Goal: Task Accomplishment & Management: Complete application form

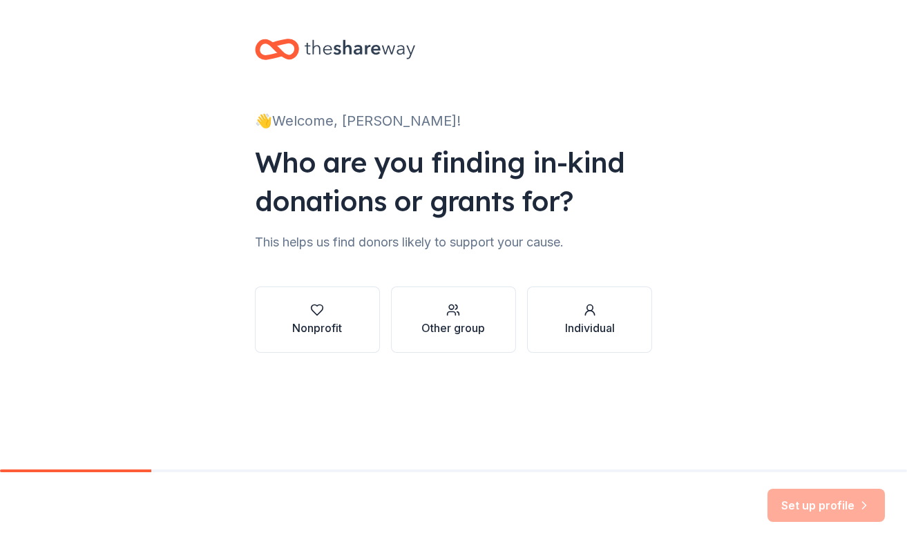
click at [335, 325] on div "Nonprofit" at bounding box center [317, 328] width 50 height 17
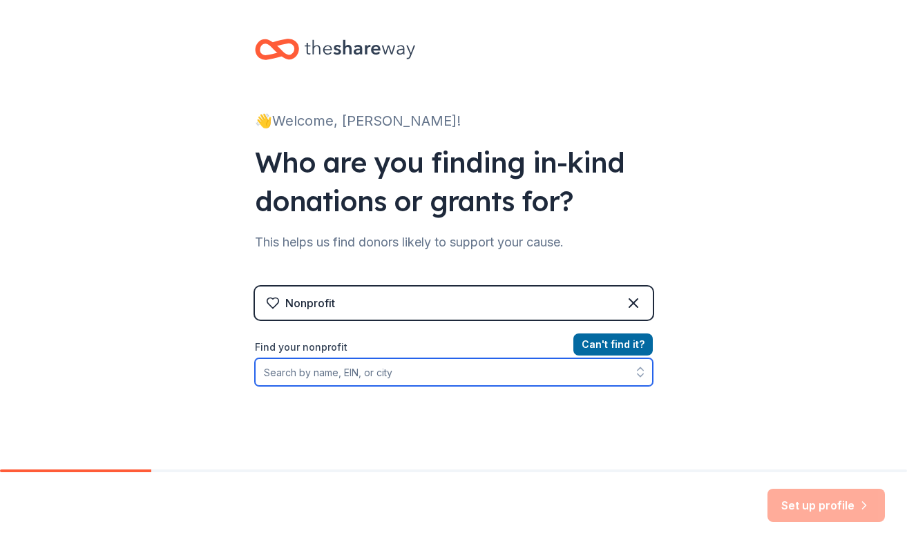
click at [338, 376] on input "Find your nonprofit" at bounding box center [454, 372] width 398 height 28
click at [264, 373] on input "Find your nonprofit" at bounding box center [454, 372] width 398 height 28
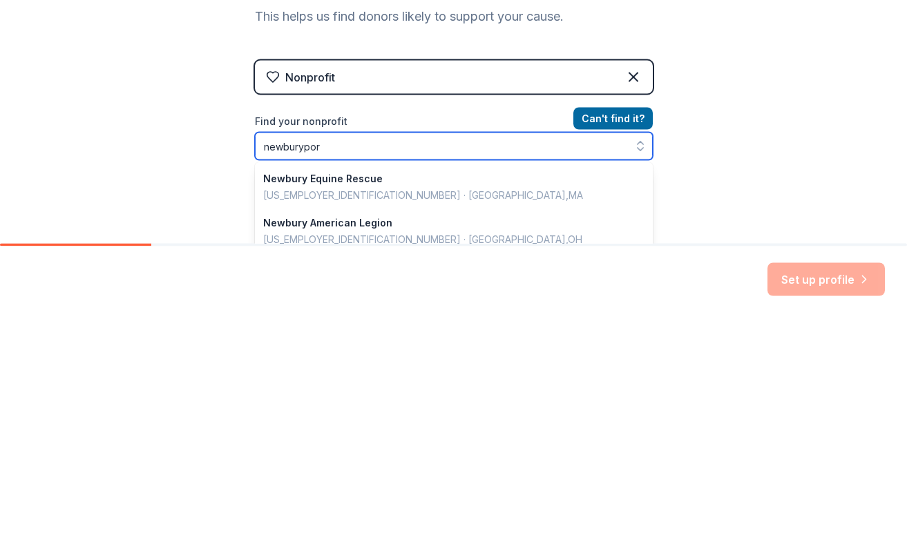
type input "newburyport"
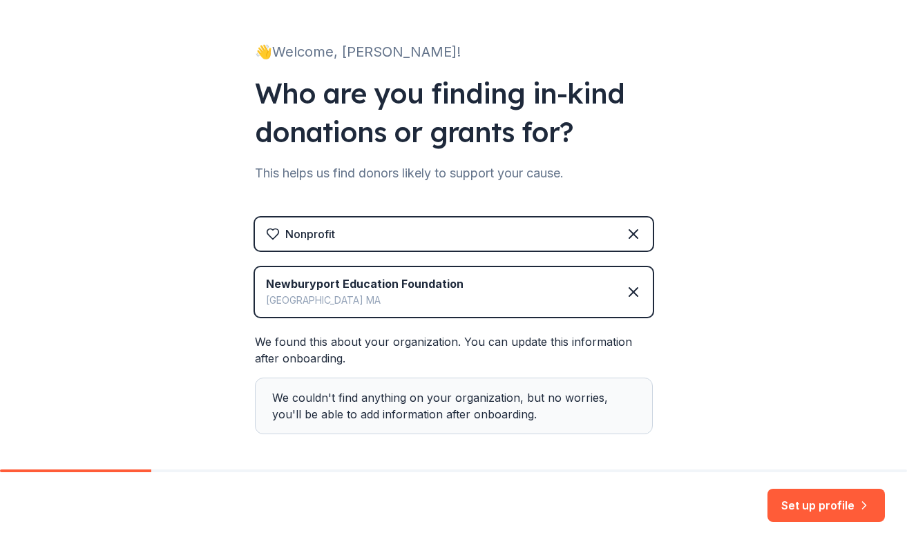
scroll to position [128, 0]
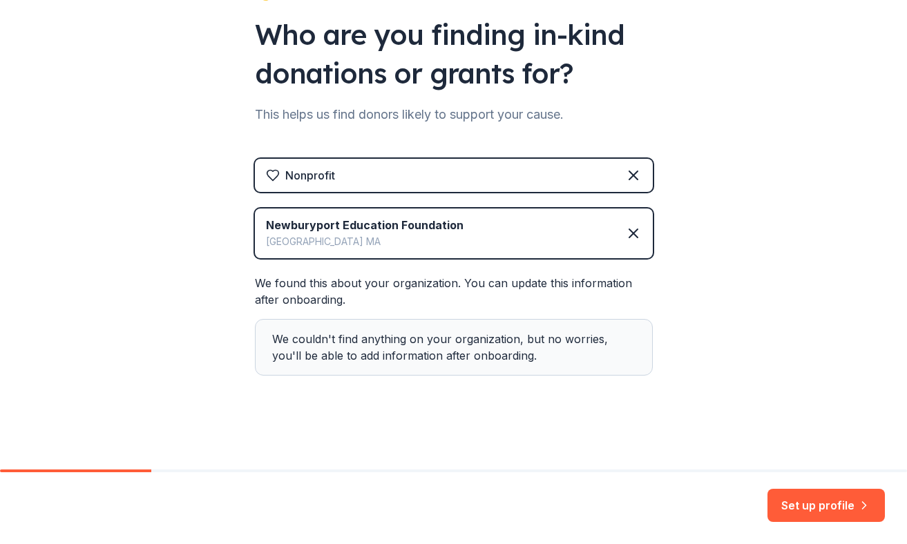
click at [798, 504] on button "Set up profile" at bounding box center [825, 505] width 117 height 33
click at [411, 408] on div "👋 Welcome, [PERSON_NAME]! Who are you finding in-kind donations or grants for? …" at bounding box center [454, 170] width 442 height 597
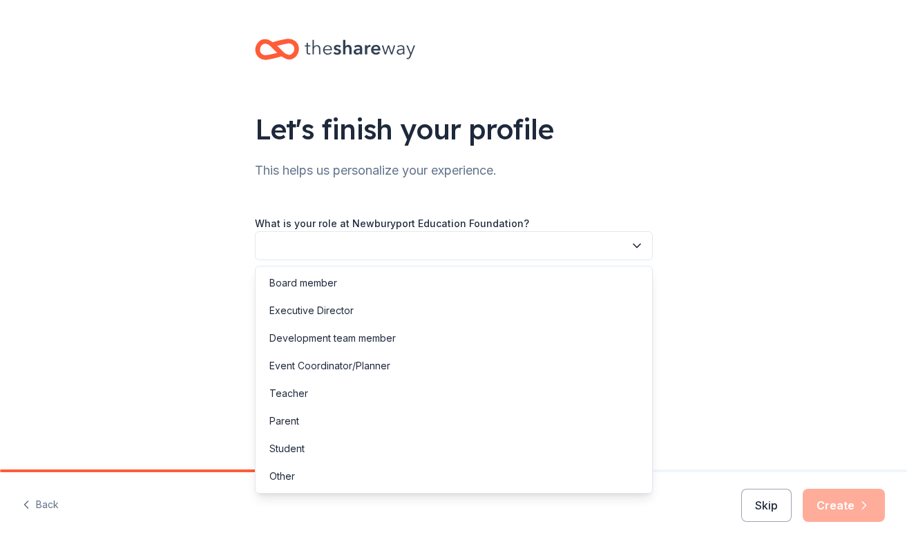
click at [503, 251] on button "button" at bounding box center [454, 245] width 398 height 29
click at [353, 285] on div "Board member" at bounding box center [453, 283] width 391 height 28
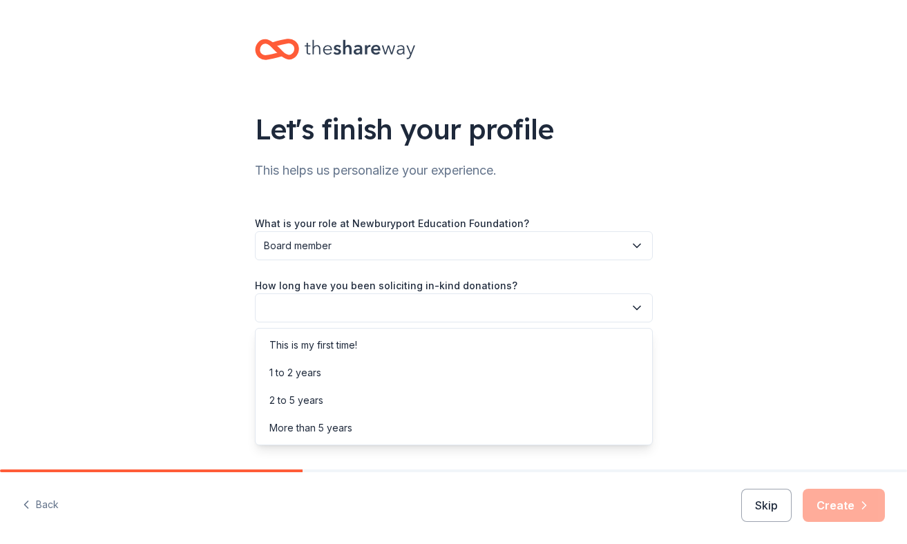
click at [368, 311] on button "button" at bounding box center [454, 307] width 398 height 29
click at [311, 376] on div "1 to 2 years" at bounding box center [295, 373] width 52 height 17
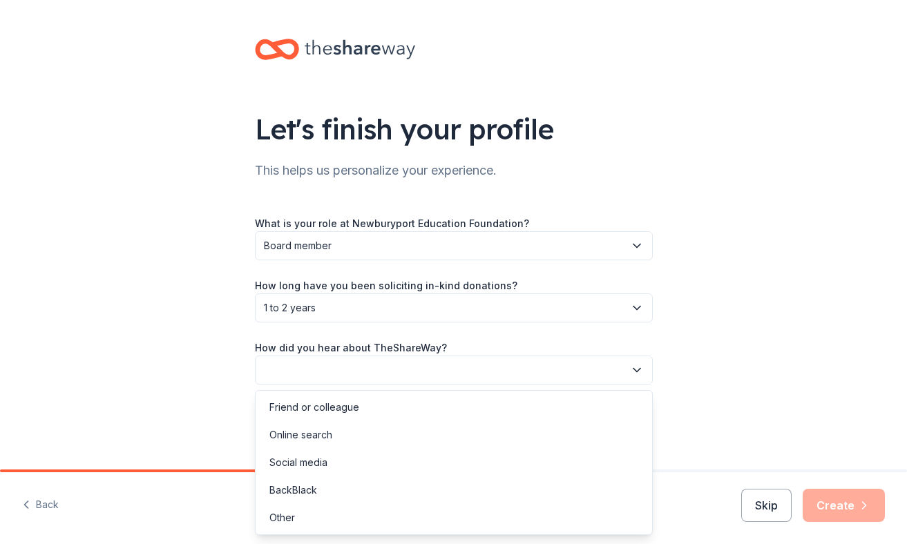
click at [594, 370] on button "button" at bounding box center [454, 370] width 398 height 29
click at [338, 435] on div "Online search" at bounding box center [453, 435] width 391 height 28
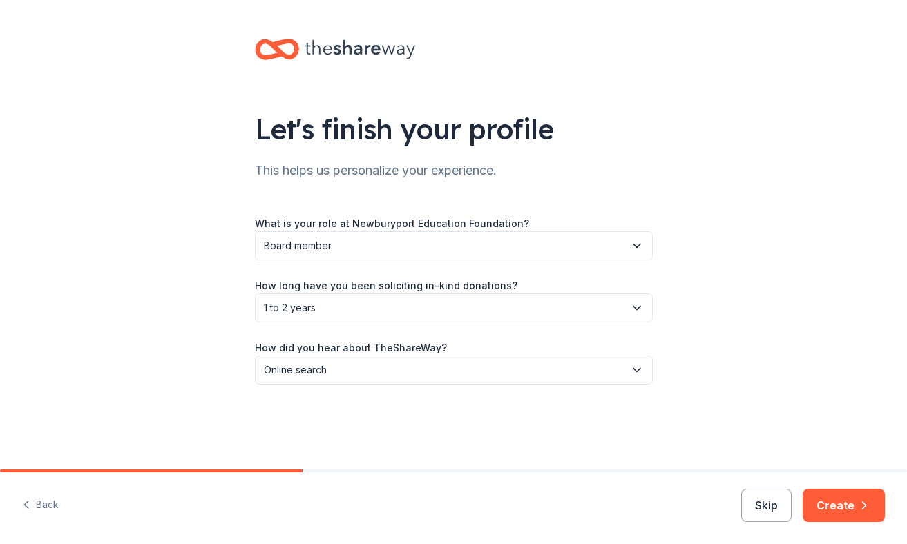
click at [842, 510] on button "Create" at bounding box center [843, 505] width 82 height 33
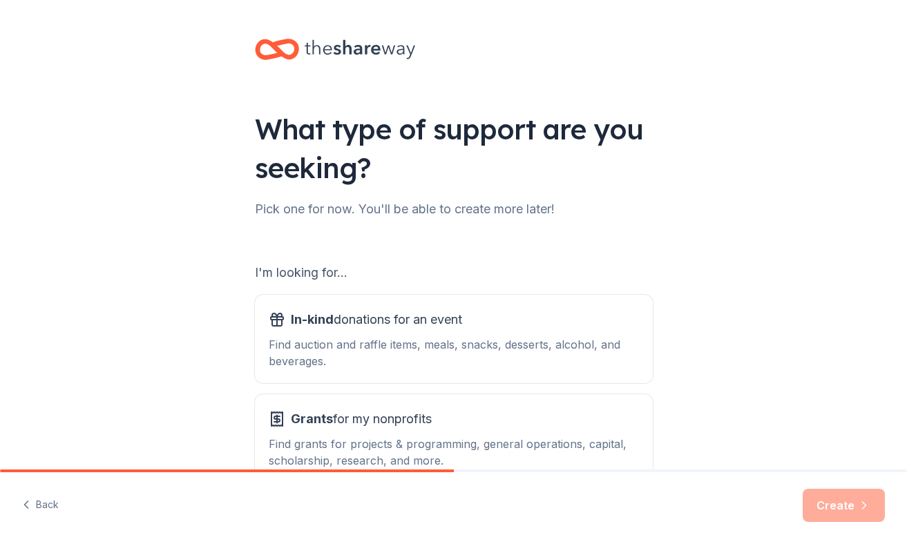
click at [426, 337] on div "Find auction and raffle items, meals, snacks, desserts, alcohol, and beverages." at bounding box center [454, 352] width 370 height 33
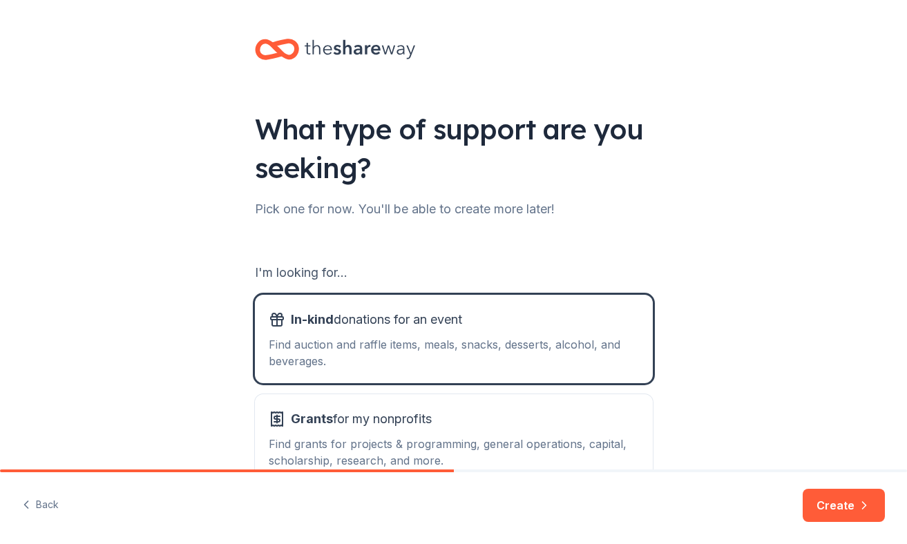
click at [865, 512] on icon "button" at bounding box center [864, 506] width 14 height 14
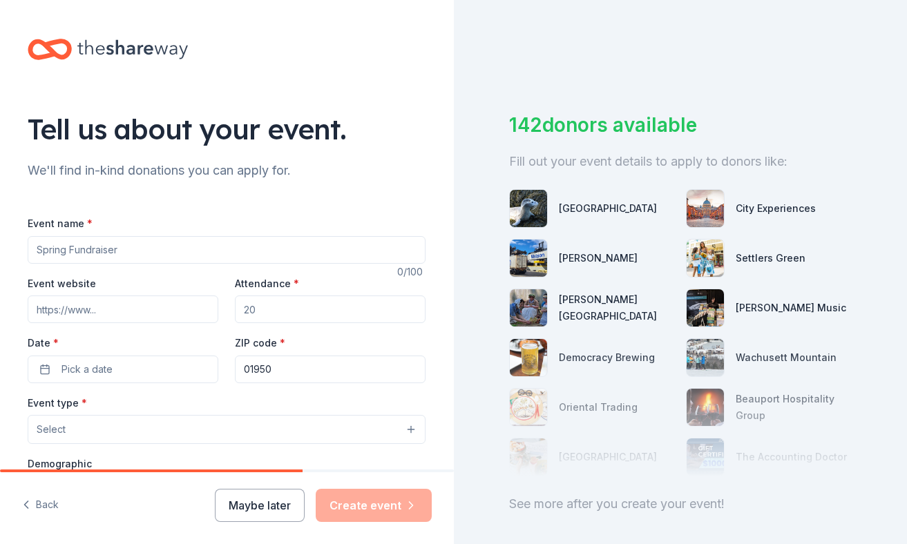
click at [163, 251] on input "Event name *" at bounding box center [227, 250] width 398 height 28
click at [44, 253] on input "Event name *" at bounding box center [227, 250] width 398 height 28
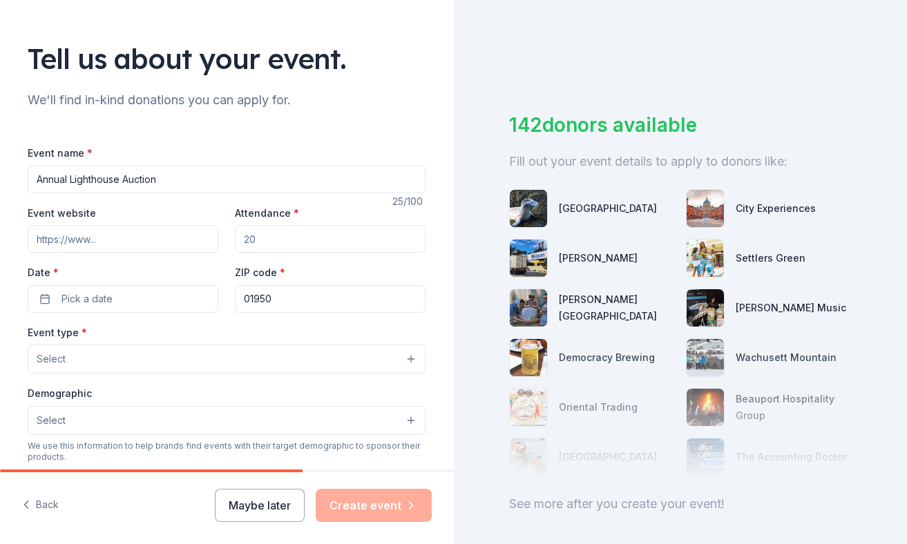
scroll to position [138, 0]
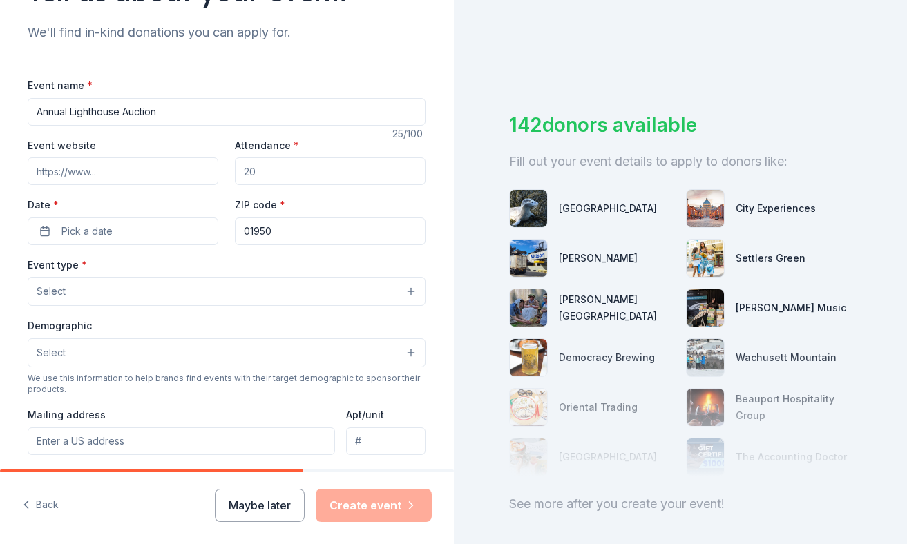
type input "Annual Lighthouse Auction"
click at [259, 168] on input "Attendance *" at bounding box center [330, 171] width 191 height 28
type input "400"
click at [45, 233] on button "Pick a date" at bounding box center [123, 232] width 191 height 28
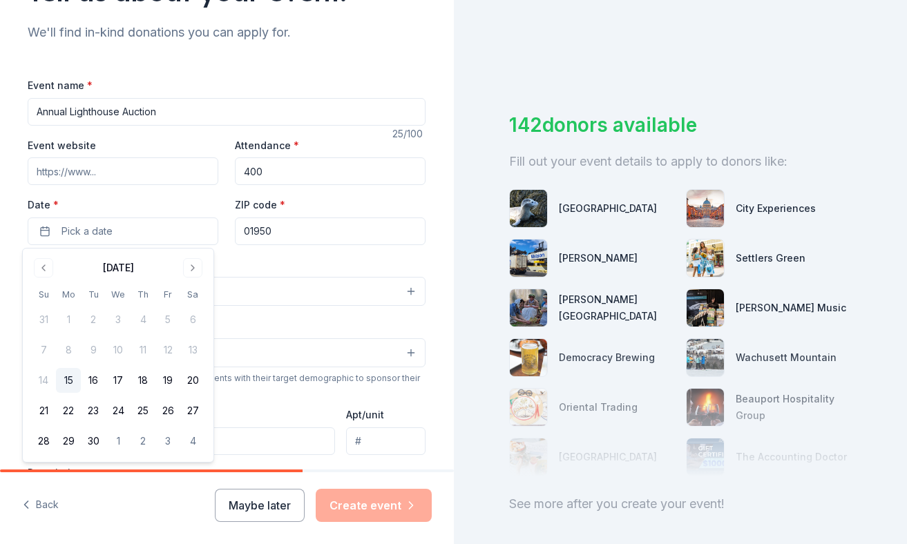
click at [188, 269] on button "Go to next month" at bounding box center [192, 267] width 19 height 19
click at [189, 269] on button "Go to next month" at bounding box center [192, 267] width 19 height 19
click at [200, 345] on button "8" at bounding box center [192, 350] width 25 height 25
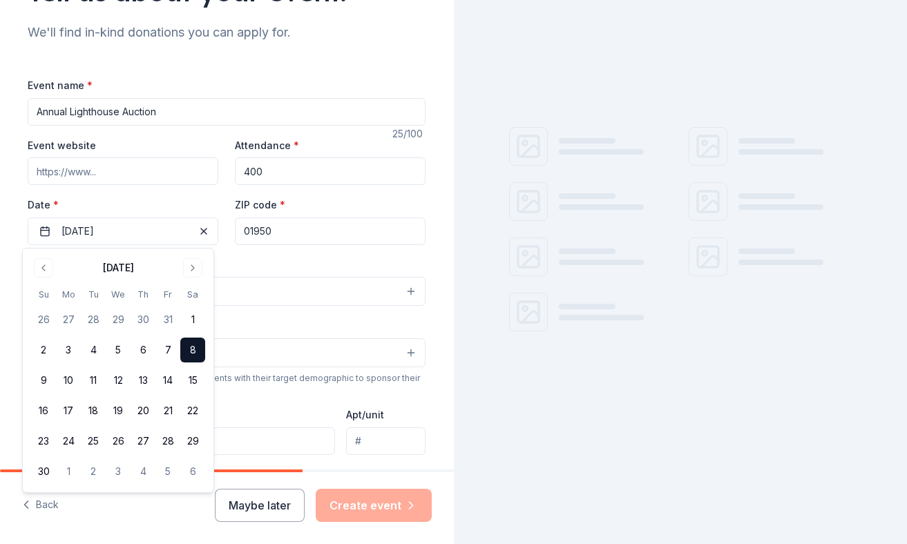
click at [200, 347] on button "8" at bounding box center [192, 350] width 25 height 25
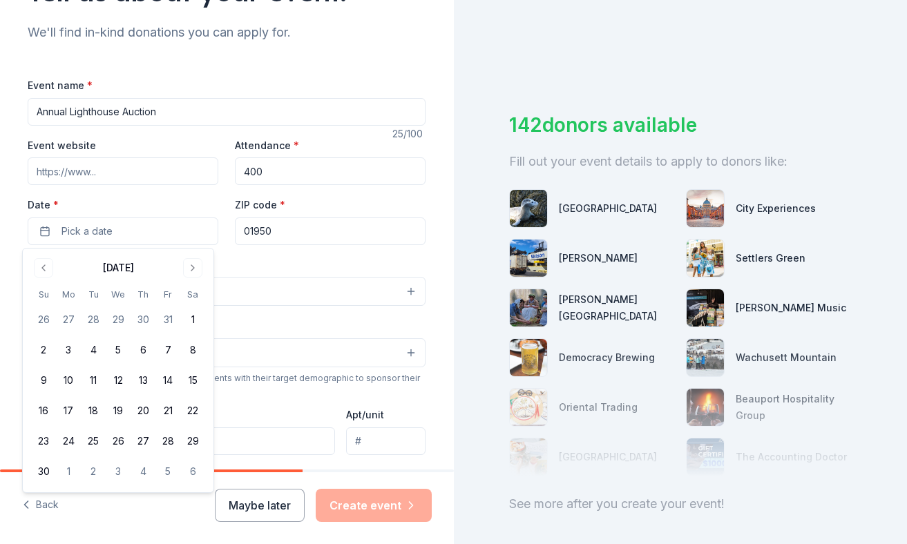
click at [121, 180] on input "Event website" at bounding box center [123, 171] width 191 height 28
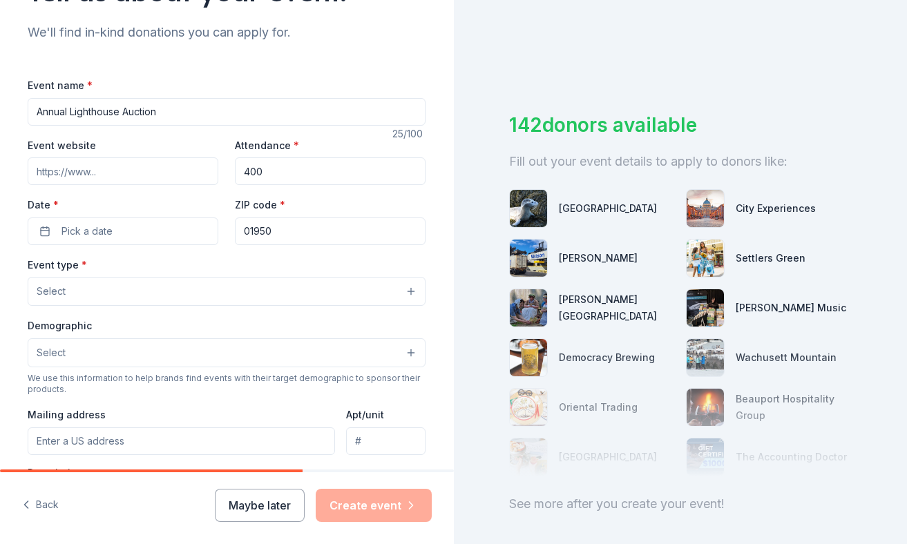
paste input "[URL][DOMAIN_NAME]"
type input "[URL][DOMAIN_NAME]"
click at [412, 296] on button "Select" at bounding box center [227, 291] width 398 height 29
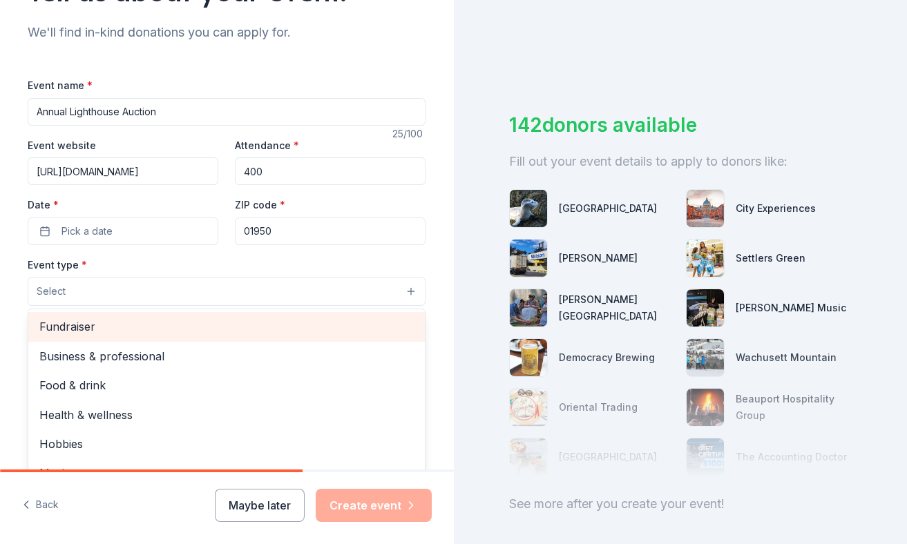
click at [208, 334] on span "Fundraiser" at bounding box center [226, 327] width 374 height 18
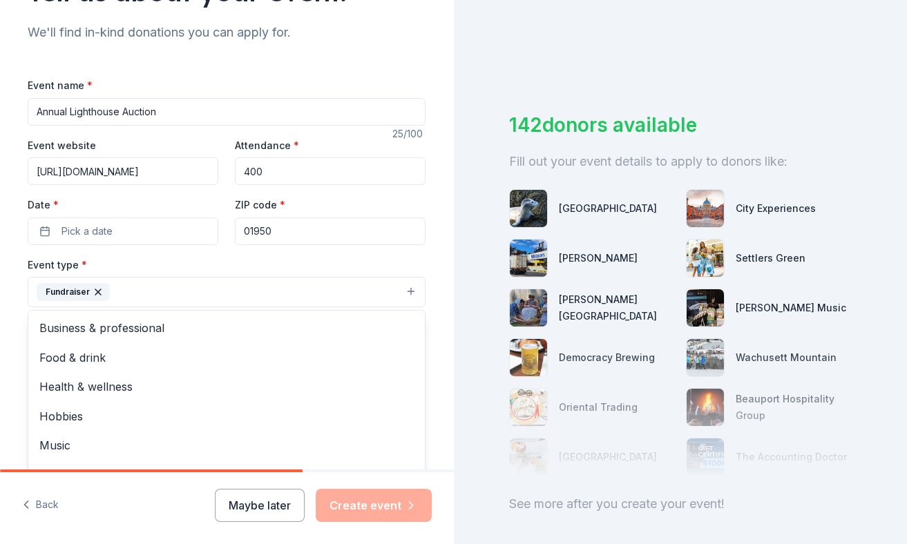
click at [465, 368] on div "Tell us about your event. We'll find in-kind donations you can apply for. Event…" at bounding box center [453, 272] width 907 height 544
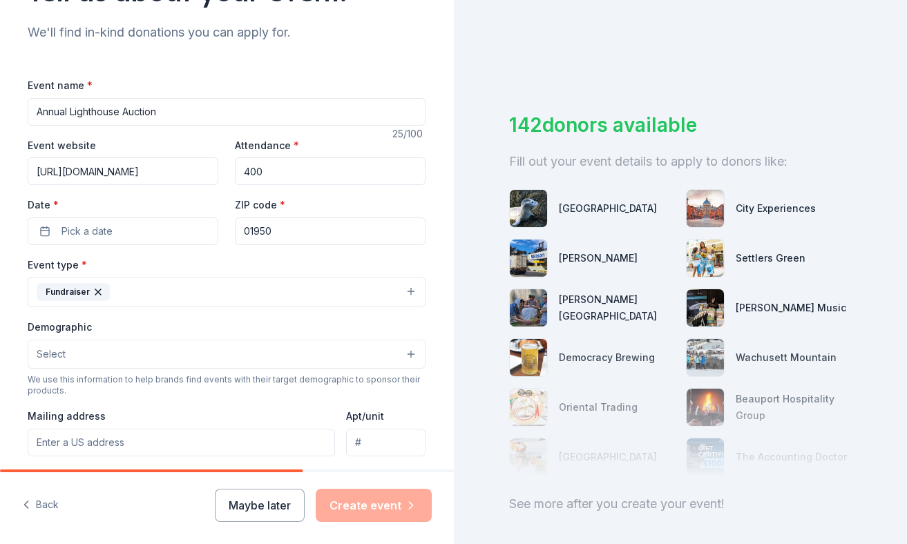
click at [407, 356] on button "Select" at bounding box center [227, 354] width 398 height 29
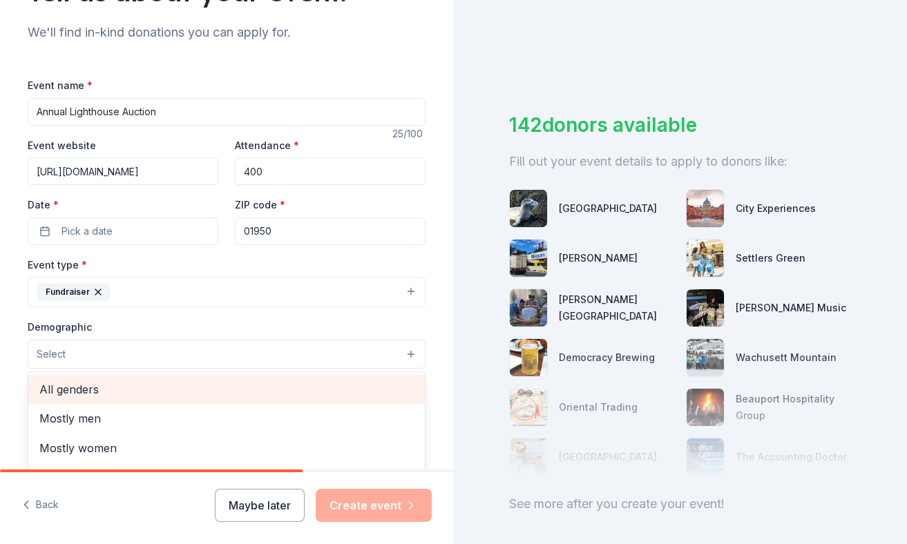
click at [345, 383] on span "All genders" at bounding box center [226, 390] width 374 height 18
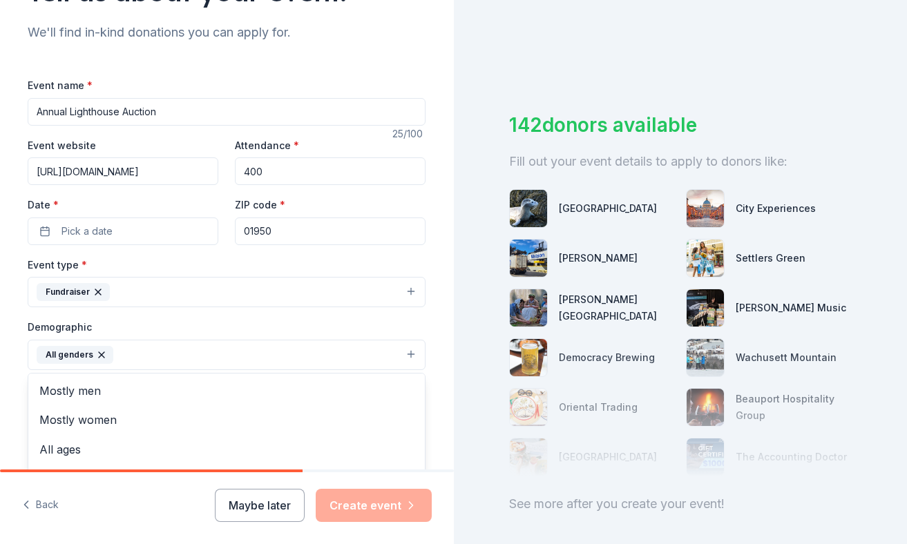
click at [488, 389] on div "Tell us about your event. We'll find in-kind donations you can apply for. Event…" at bounding box center [453, 272] width 907 height 544
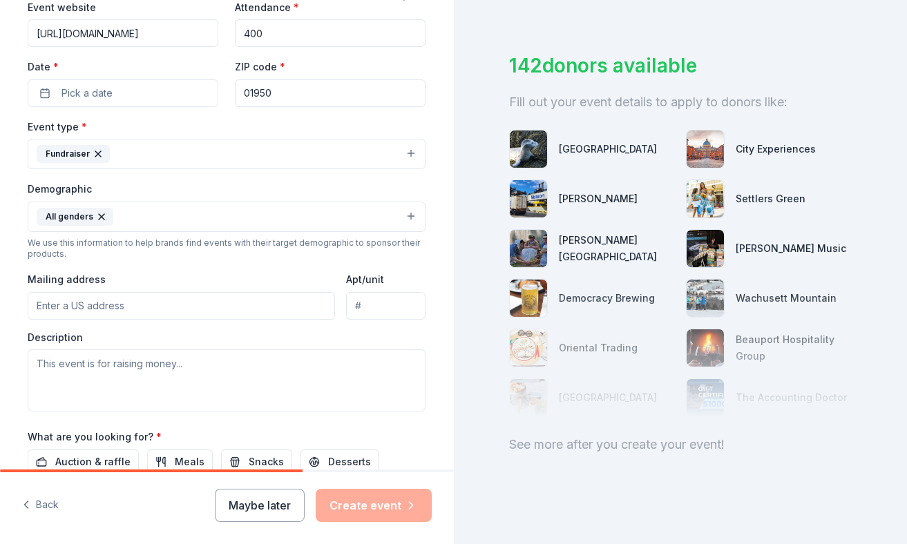
scroll to position [345, 0]
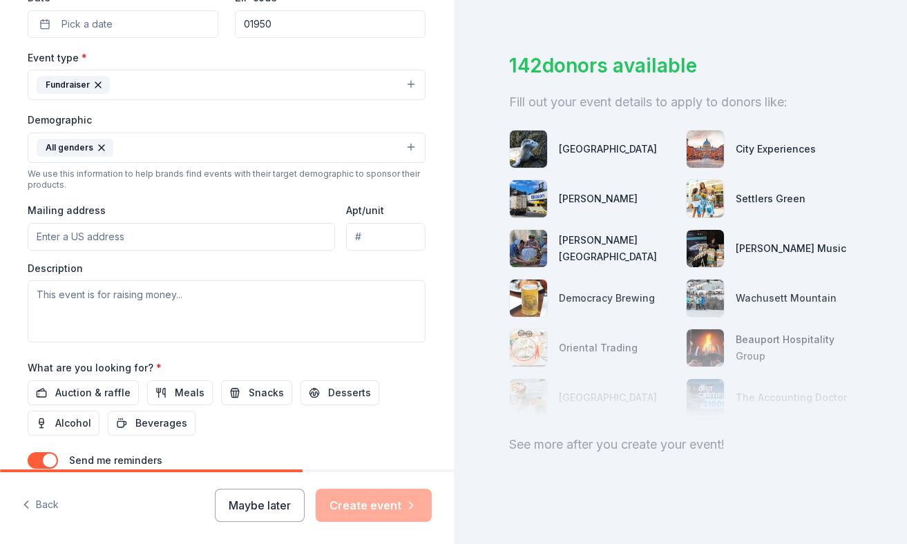
click at [103, 396] on span "Auction & raffle" at bounding box center [92, 393] width 75 height 17
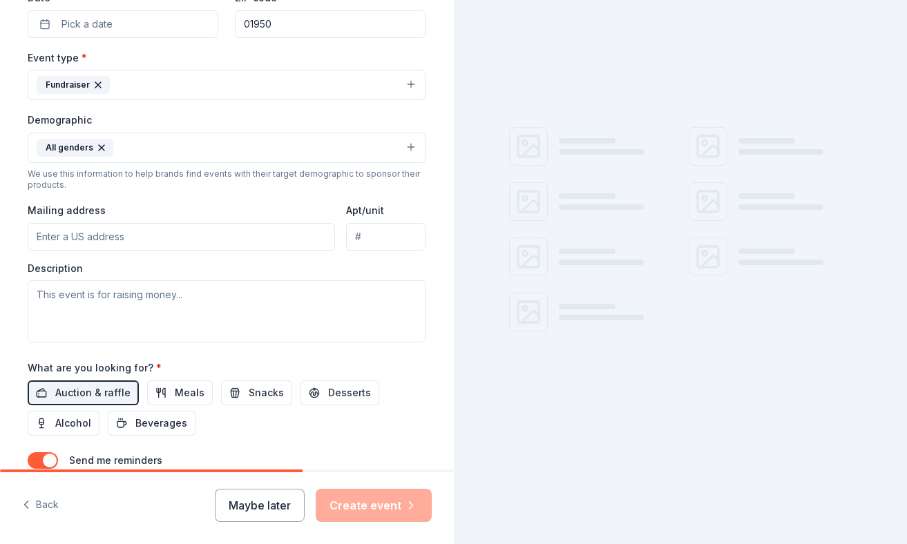
scroll to position [0, 0]
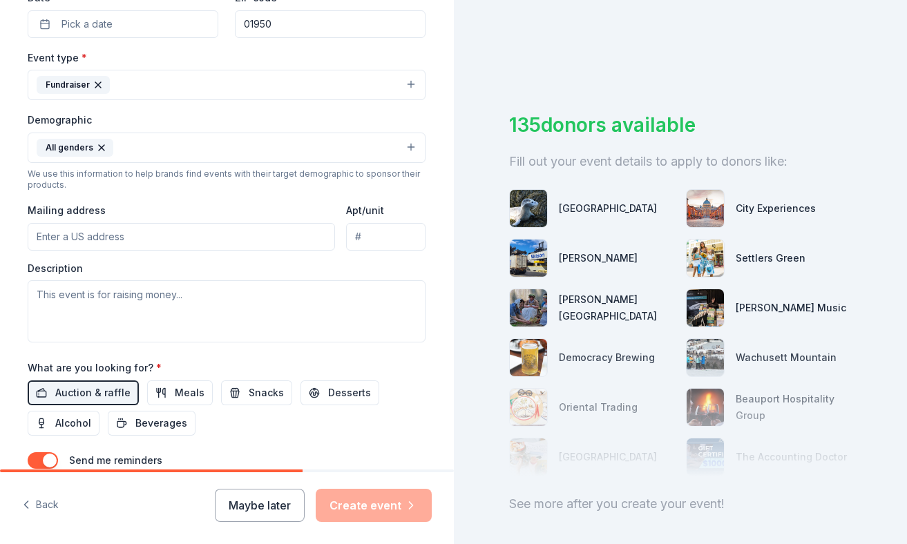
click at [182, 397] on span "Meals" at bounding box center [190, 393] width 30 height 17
click at [253, 394] on span "Snacks" at bounding box center [266, 393] width 35 height 17
click at [235, 390] on button "Snacks" at bounding box center [256, 393] width 71 height 25
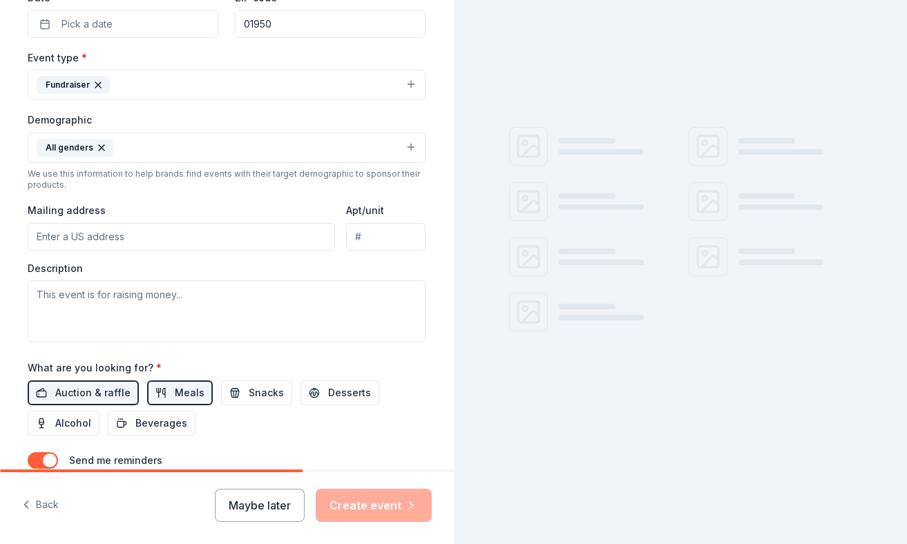
click at [162, 391] on button "Meals" at bounding box center [180, 393] width 66 height 25
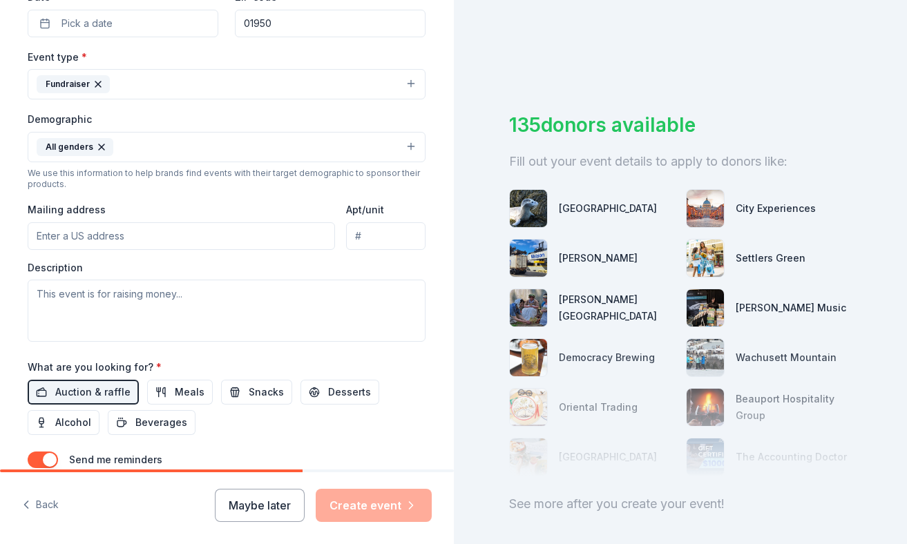
scroll to position [314, 0]
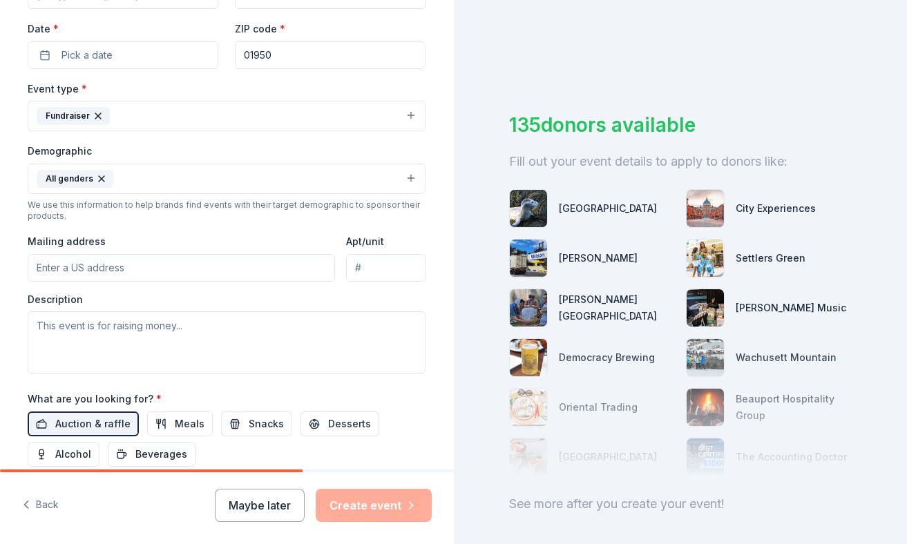
click at [152, 274] on input "Mailing address" at bounding box center [181, 268] width 307 height 28
type input "PO Box 1002"
click at [119, 325] on textarea at bounding box center [227, 342] width 398 height 62
paste textarea "Lor Ipsumdolors Ametconse Adipiscing (ELI) se doeiu te incidid utl 8675 Etdolor…"
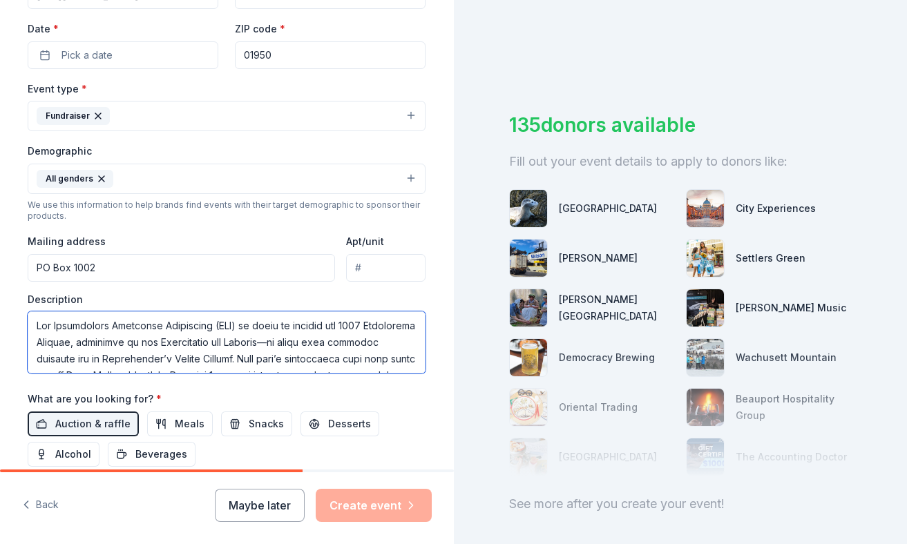
scroll to position [258, 0]
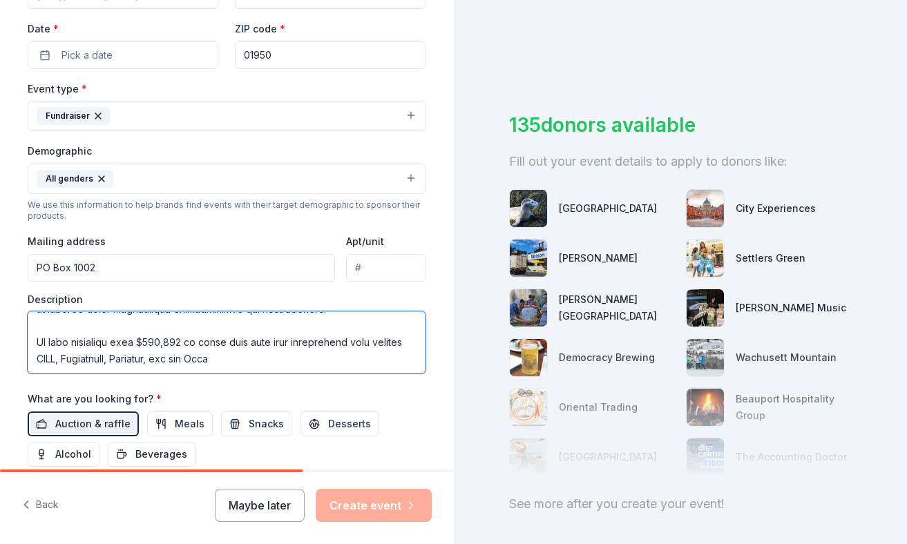
type textarea "Lor Ipsumdolors Ametconse Adipiscing (ELI) se doeiu te incidid utl 8675 Etdolor…"
click at [361, 462] on div "Auction & raffle Meals Snacks Desserts Alcohol Beverages" at bounding box center [227, 439] width 398 height 55
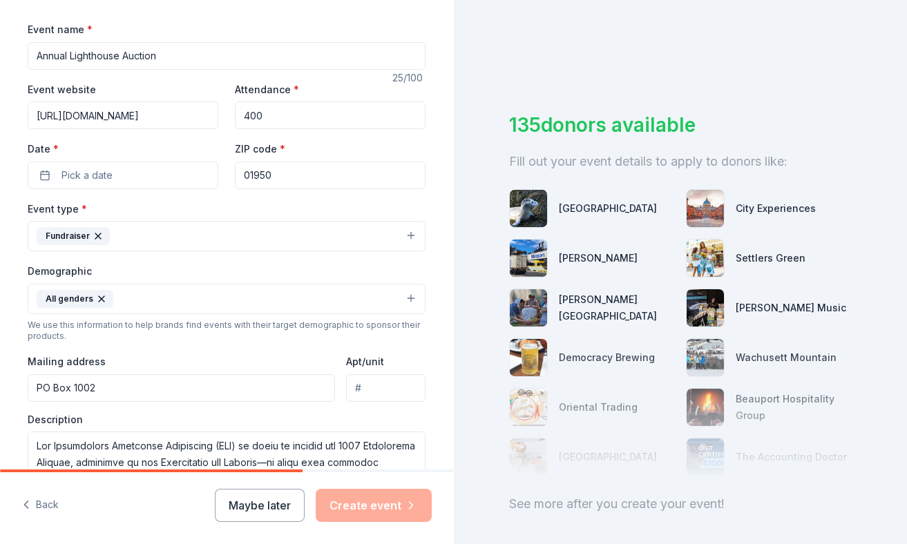
scroll to position [452, 0]
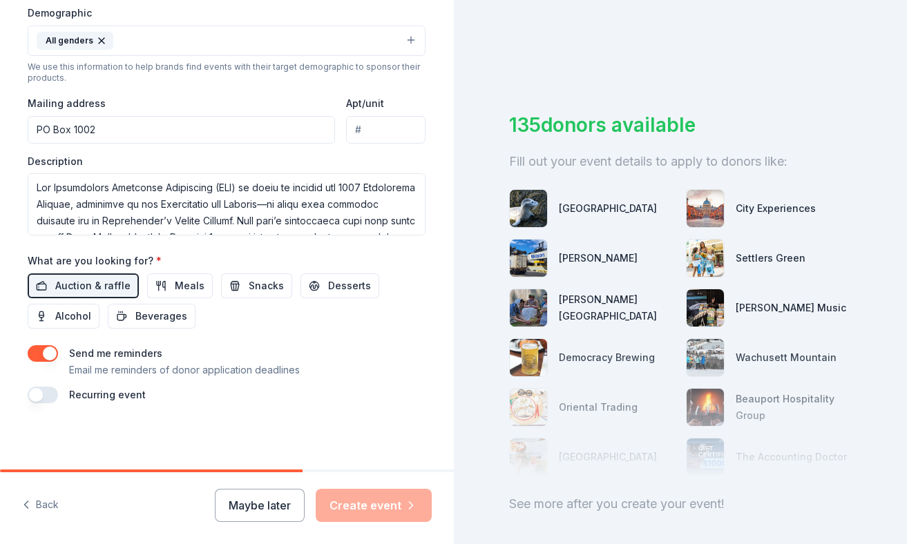
click at [142, 514] on div "Back Maybe later Create event" at bounding box center [227, 508] width 454 height 72
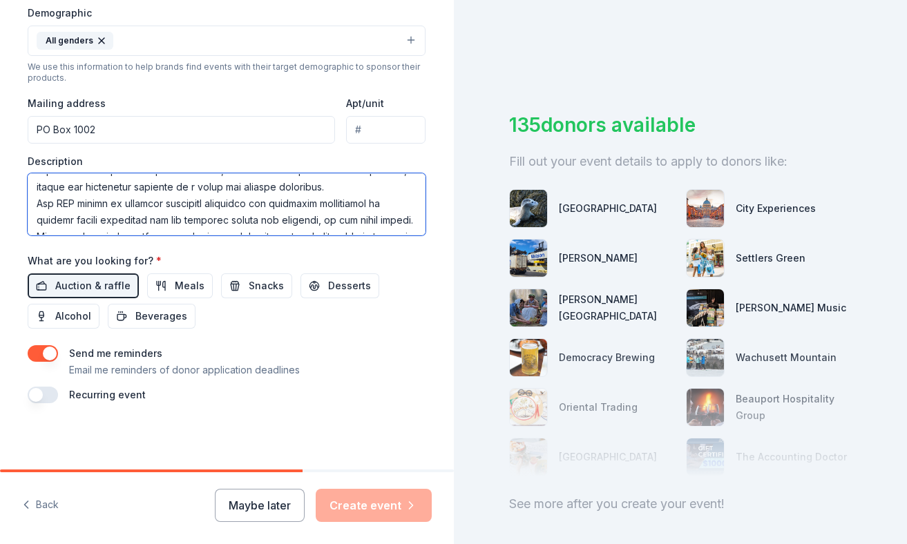
scroll to position [265, 0]
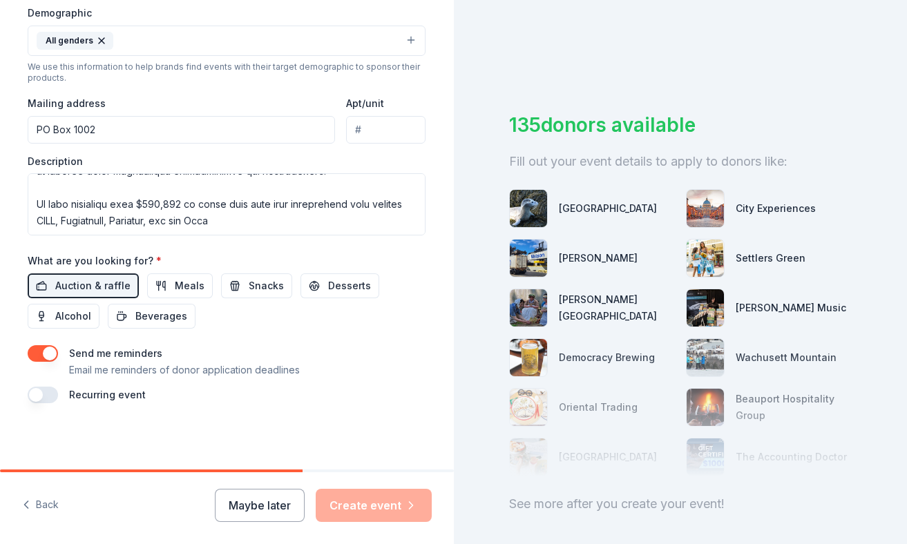
click at [370, 510] on div "Maybe later Create event" at bounding box center [323, 505] width 217 height 33
click at [289, 356] on div "Send me reminders Email me reminders of donor application deadlines" at bounding box center [184, 361] width 231 height 33
click at [173, 416] on div "Tell us about your event. We'll find in-kind donations you can apply for. Event…" at bounding box center [227, 9] width 442 height 922
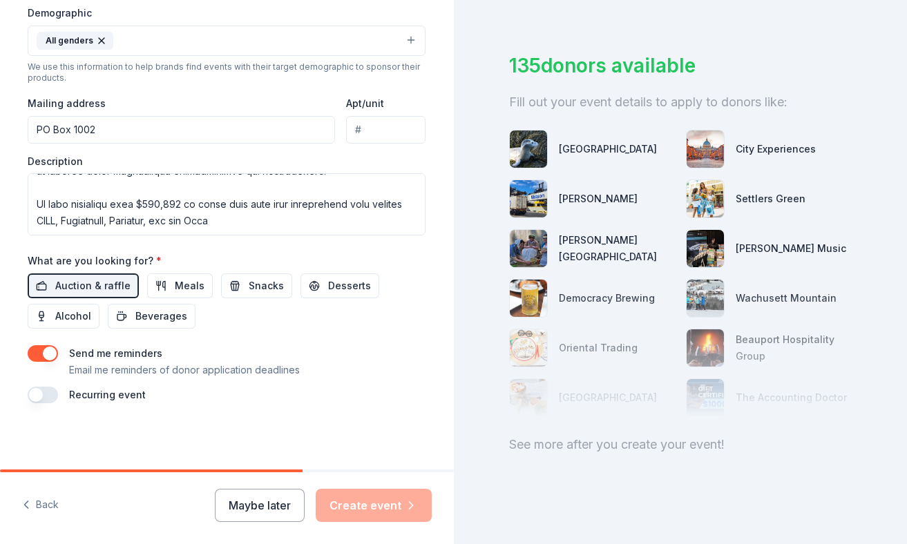
click at [417, 506] on div "Maybe later Create event" at bounding box center [323, 505] width 217 height 33
click at [390, 508] on div "Maybe later Create event" at bounding box center [323, 505] width 217 height 33
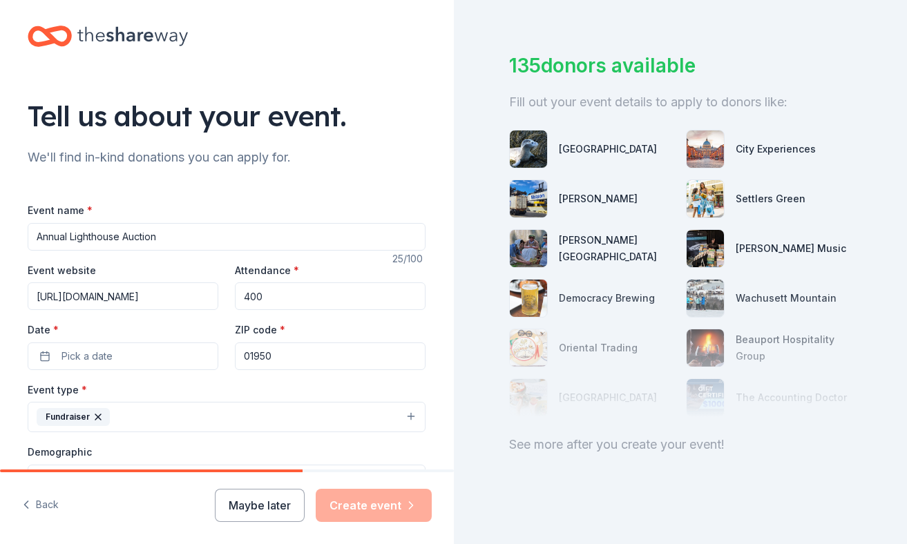
scroll to position [0, 0]
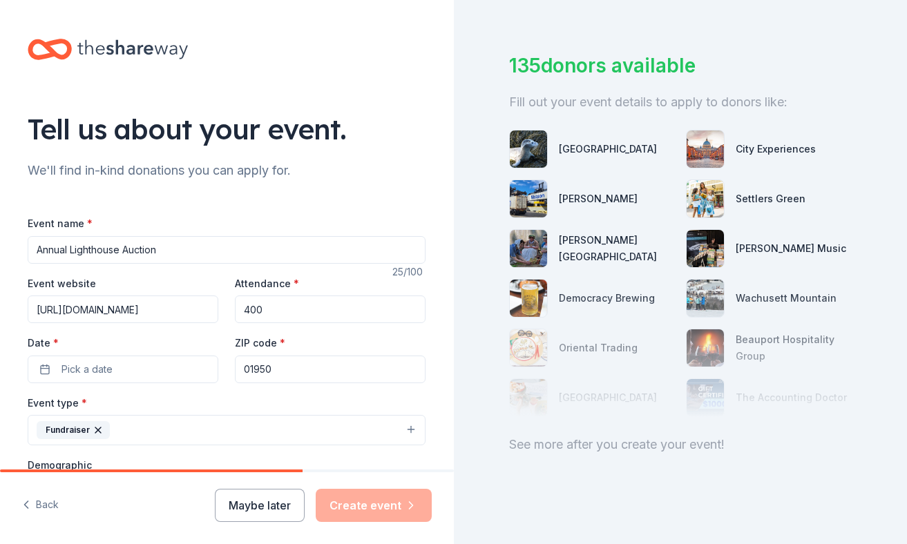
click at [128, 363] on button "Pick a date" at bounding box center [123, 370] width 191 height 28
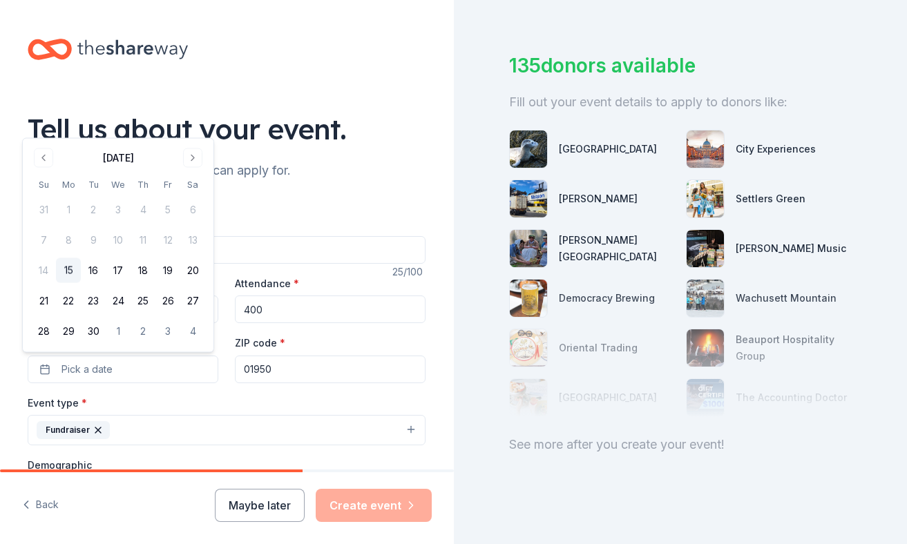
click at [191, 160] on button "Go to next month" at bounding box center [192, 157] width 19 height 19
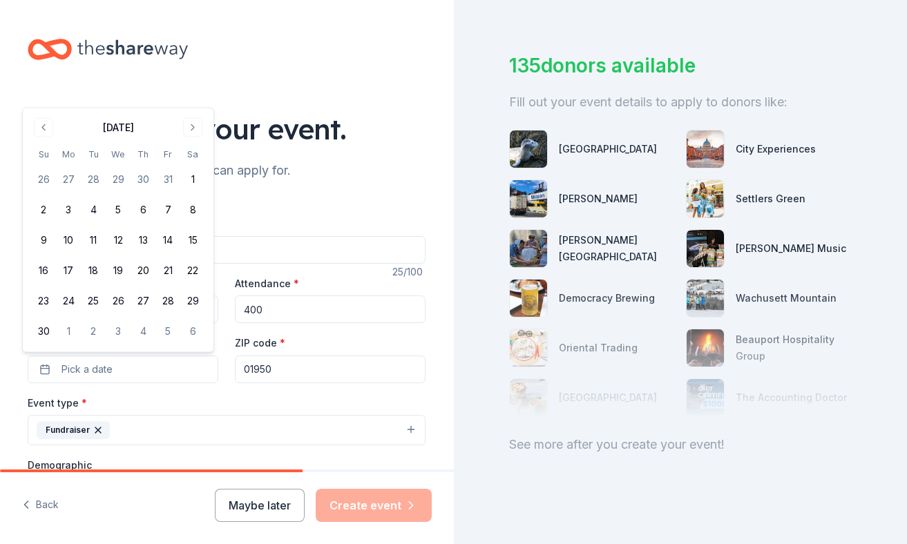
click at [193, 212] on button "8" at bounding box center [192, 210] width 25 height 25
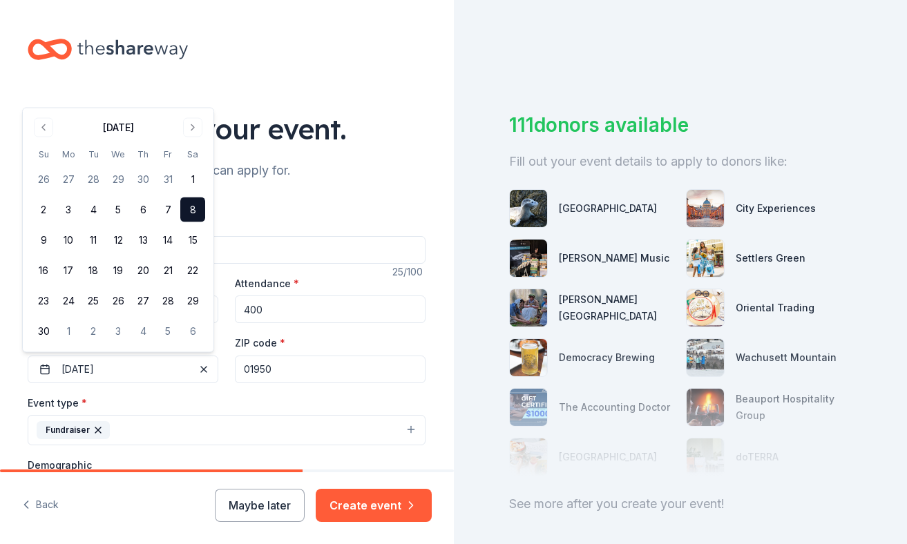
click at [374, 499] on button "Create event" at bounding box center [374, 505] width 116 height 33
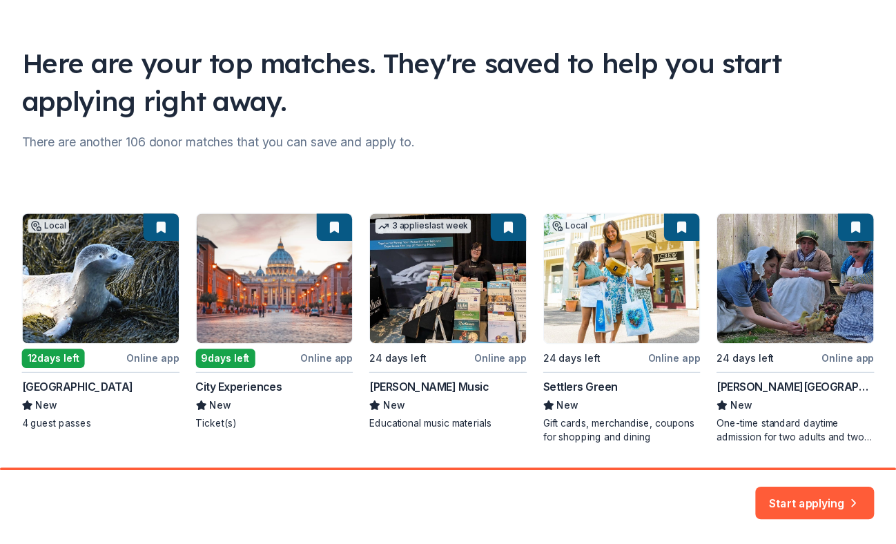
scroll to position [111, 0]
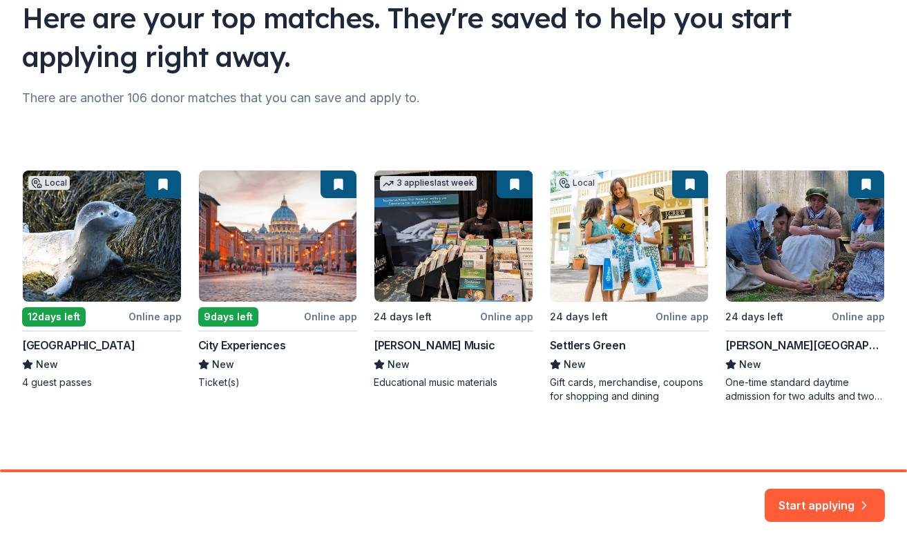
click at [793, 509] on button "Start applying" at bounding box center [824, 497] width 120 height 33
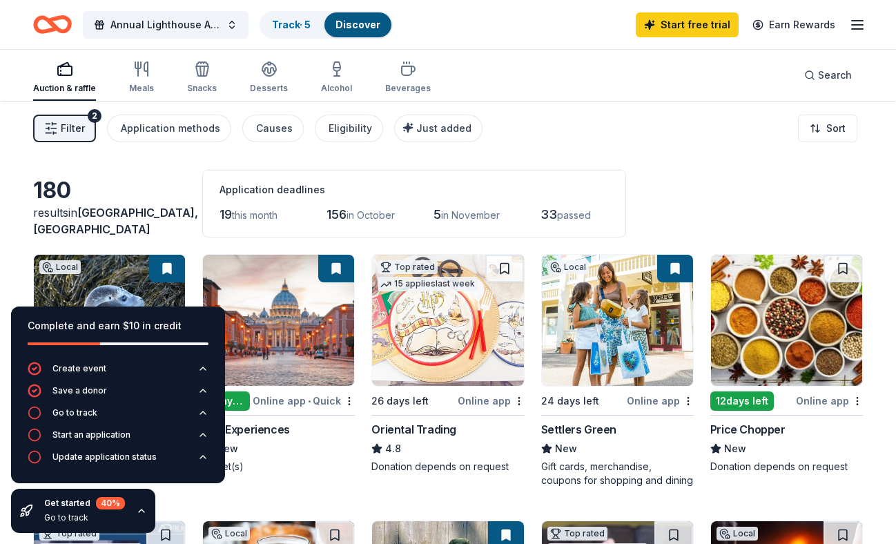
click at [142, 77] on div "Meals" at bounding box center [141, 77] width 25 height 33
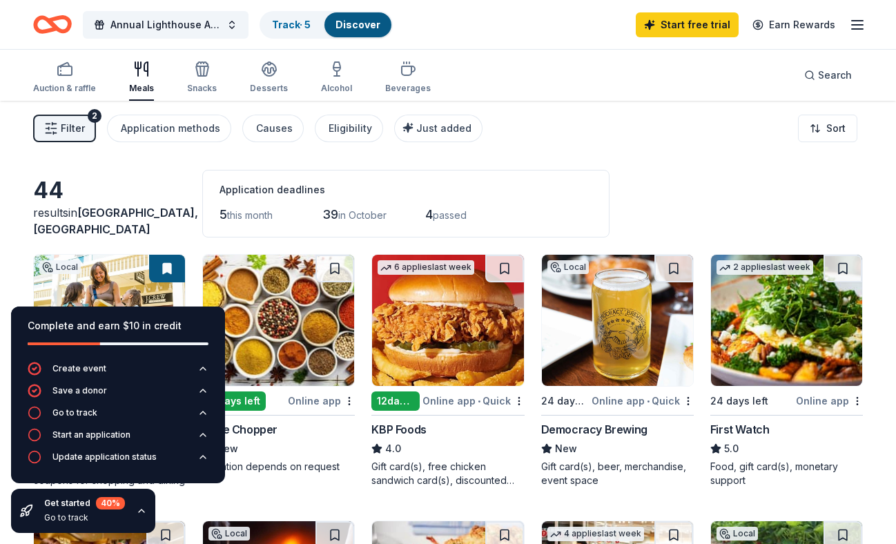
click at [209, 78] on div "Snacks" at bounding box center [202, 77] width 30 height 33
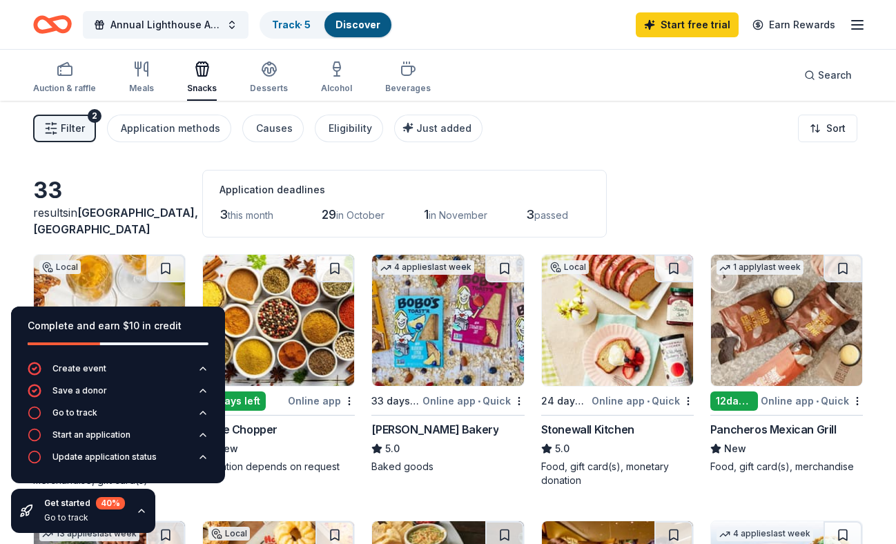
click at [46, 59] on button "Auction & raffle" at bounding box center [64, 78] width 63 height 46
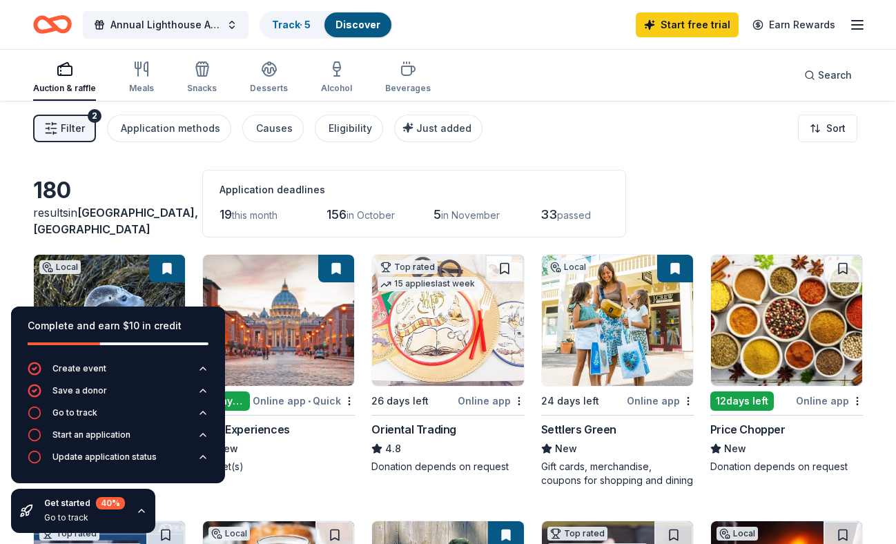
click at [857, 27] on icon "button" at bounding box center [857, 25] width 17 height 17
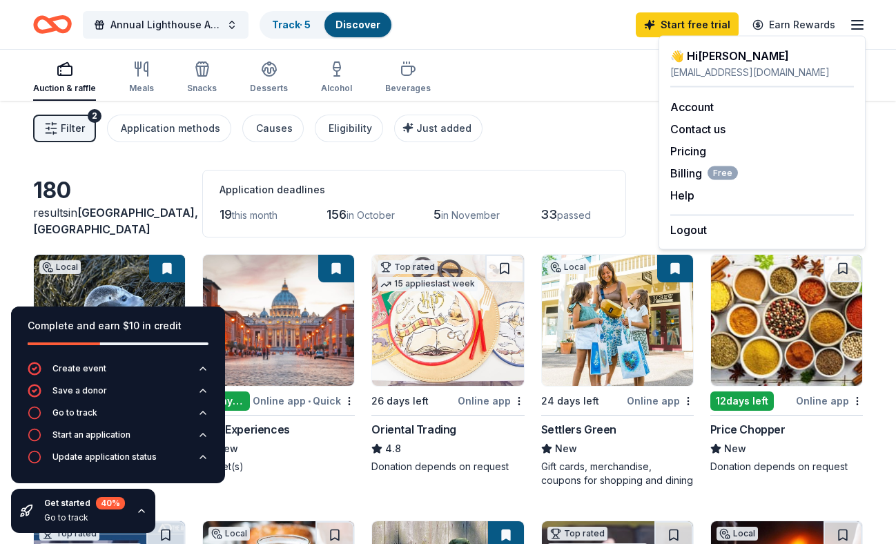
click at [723, 67] on div "[EMAIL_ADDRESS][DOMAIN_NAME]" at bounding box center [763, 72] width 184 height 17
click at [698, 229] on button "Logout" at bounding box center [689, 230] width 37 height 17
